Goal: Task Accomplishment & Management: Use online tool/utility

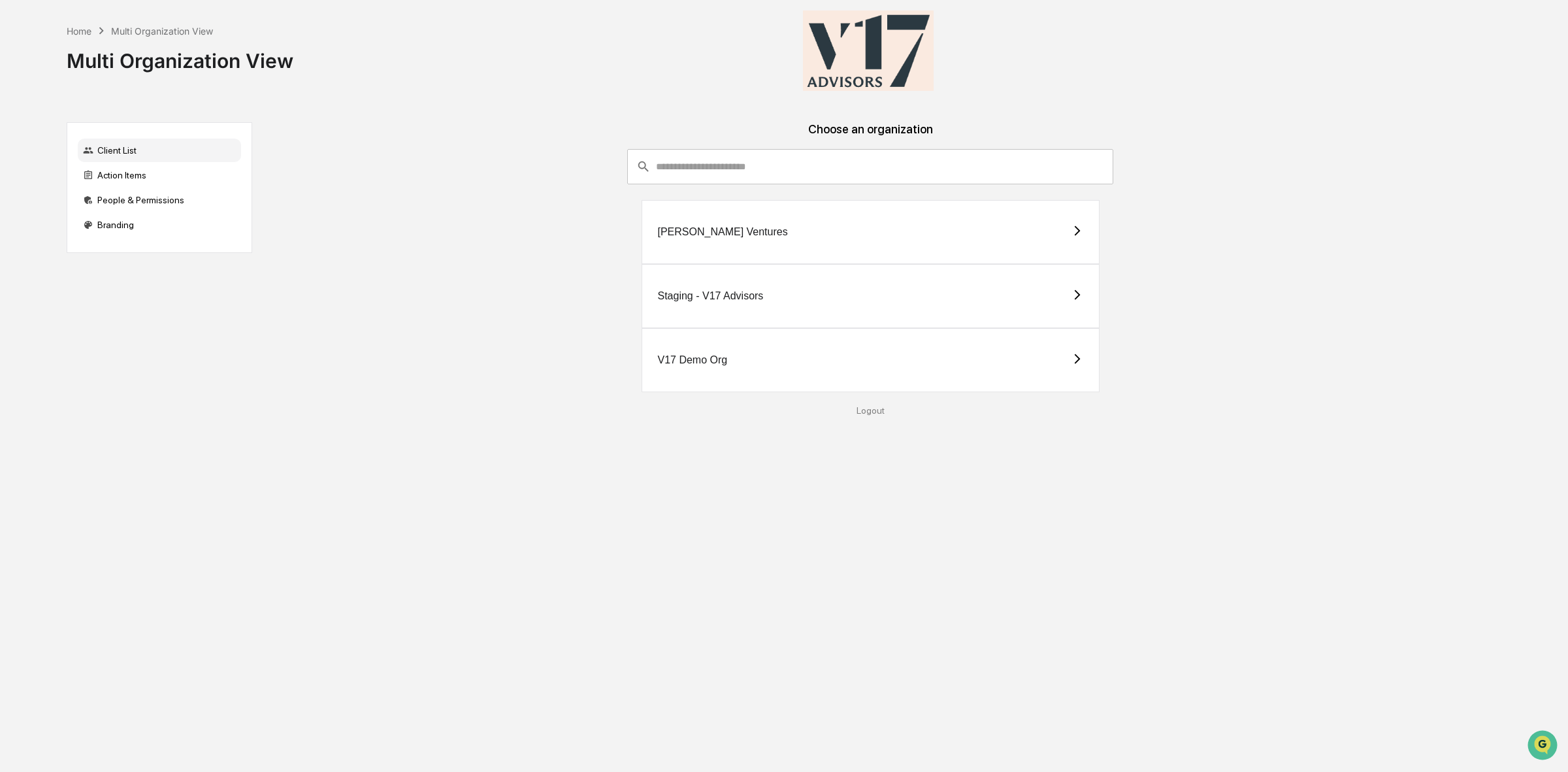
click at [763, 300] on div "Staging - V17 Advisors" at bounding box center [870, 296] width 458 height 64
click at [108, 178] on div "Action Items" at bounding box center [159, 175] width 163 height 23
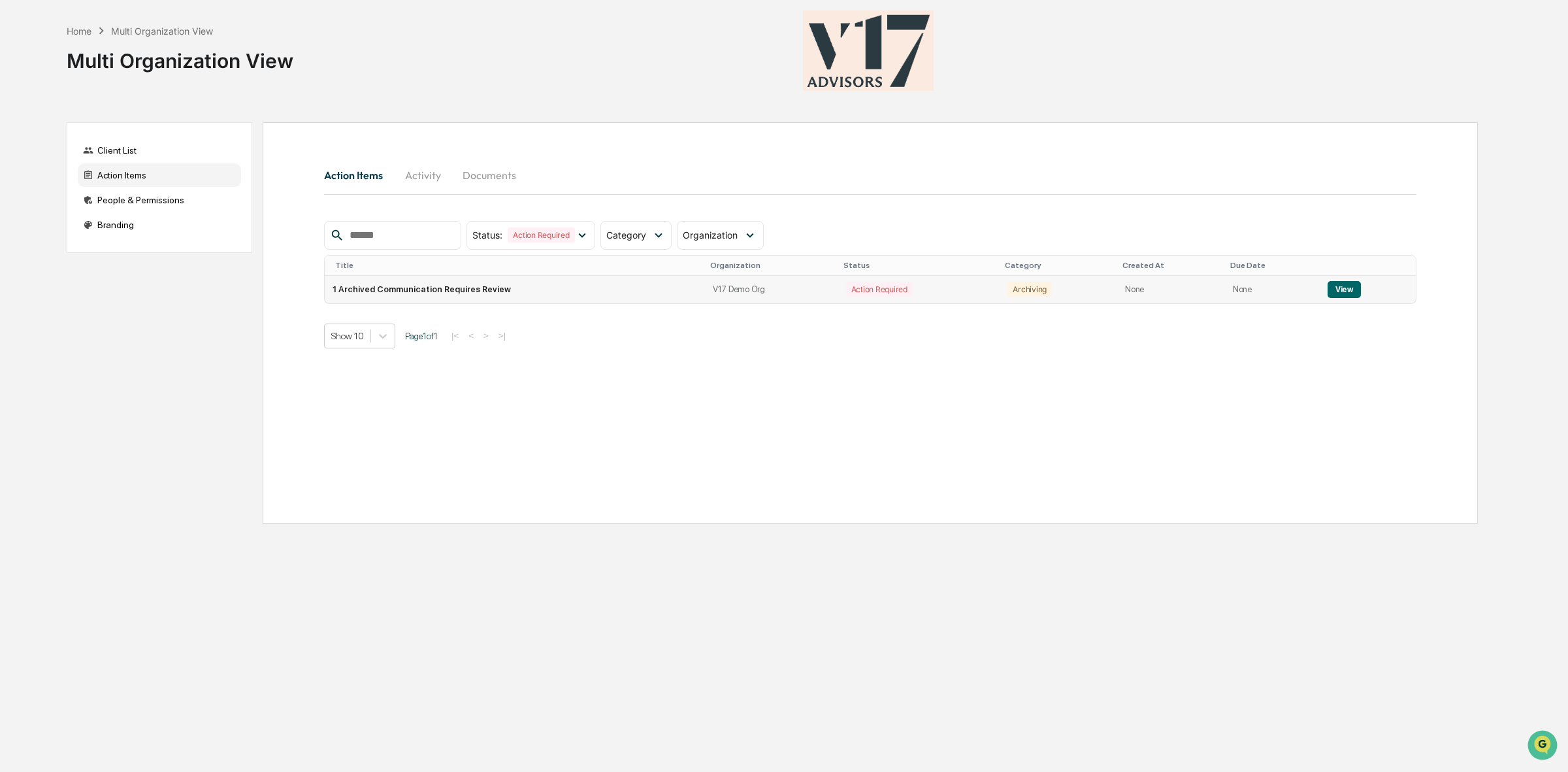
click at [411, 285] on td "1 Archived Communication Requires Review" at bounding box center [514, 289] width 380 height 27
click at [426, 292] on td "1 Archived Communication Requires Review" at bounding box center [514, 289] width 380 height 27
click at [1349, 299] on td "View" at bounding box center [1367, 289] width 96 height 27
click at [1341, 296] on button "View" at bounding box center [1344, 290] width 33 height 17
